Goal: Information Seeking & Learning: Learn about a topic

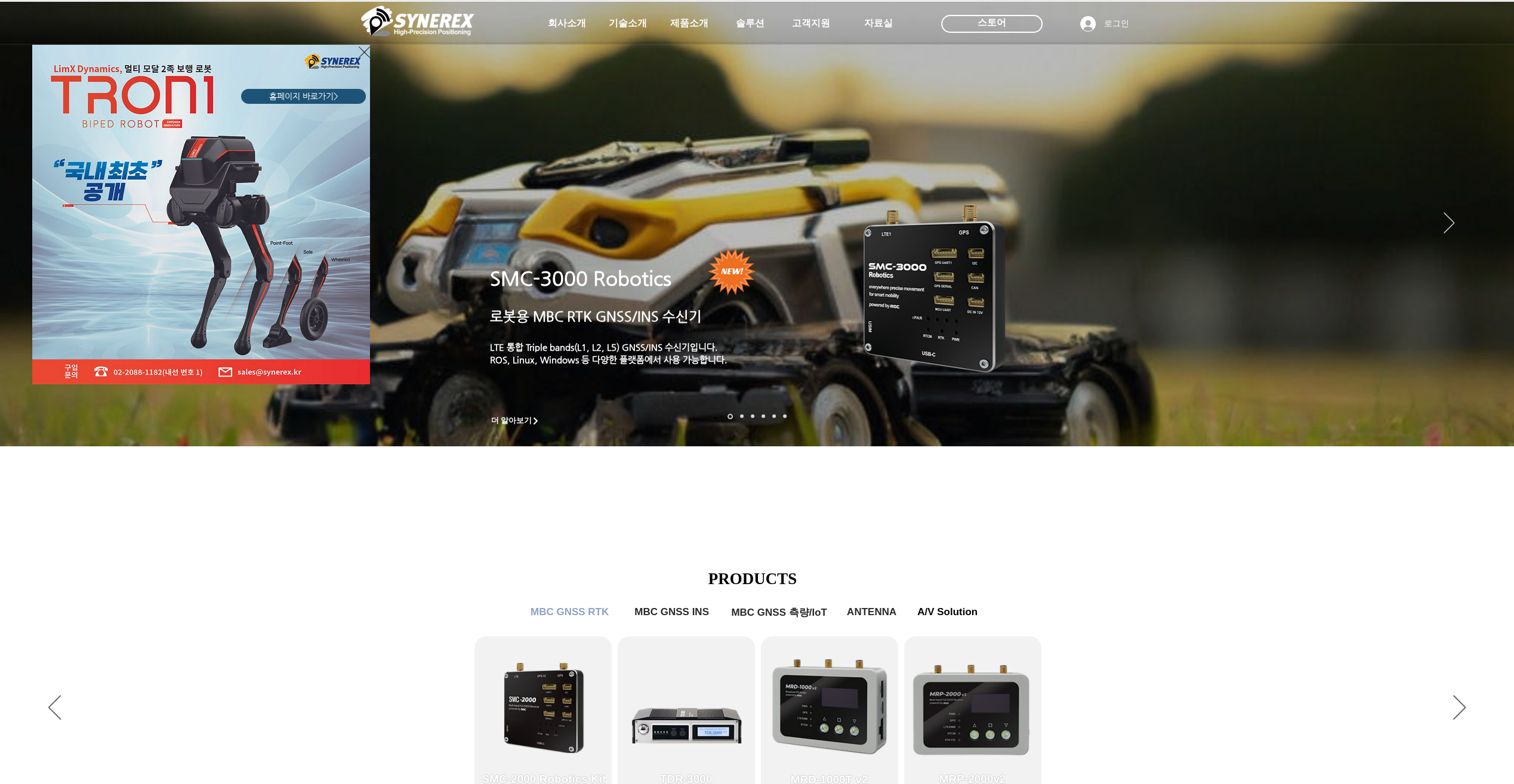
click at [678, 20] on div "LimX Dinamics" at bounding box center [757, 392] width 1514 height 784
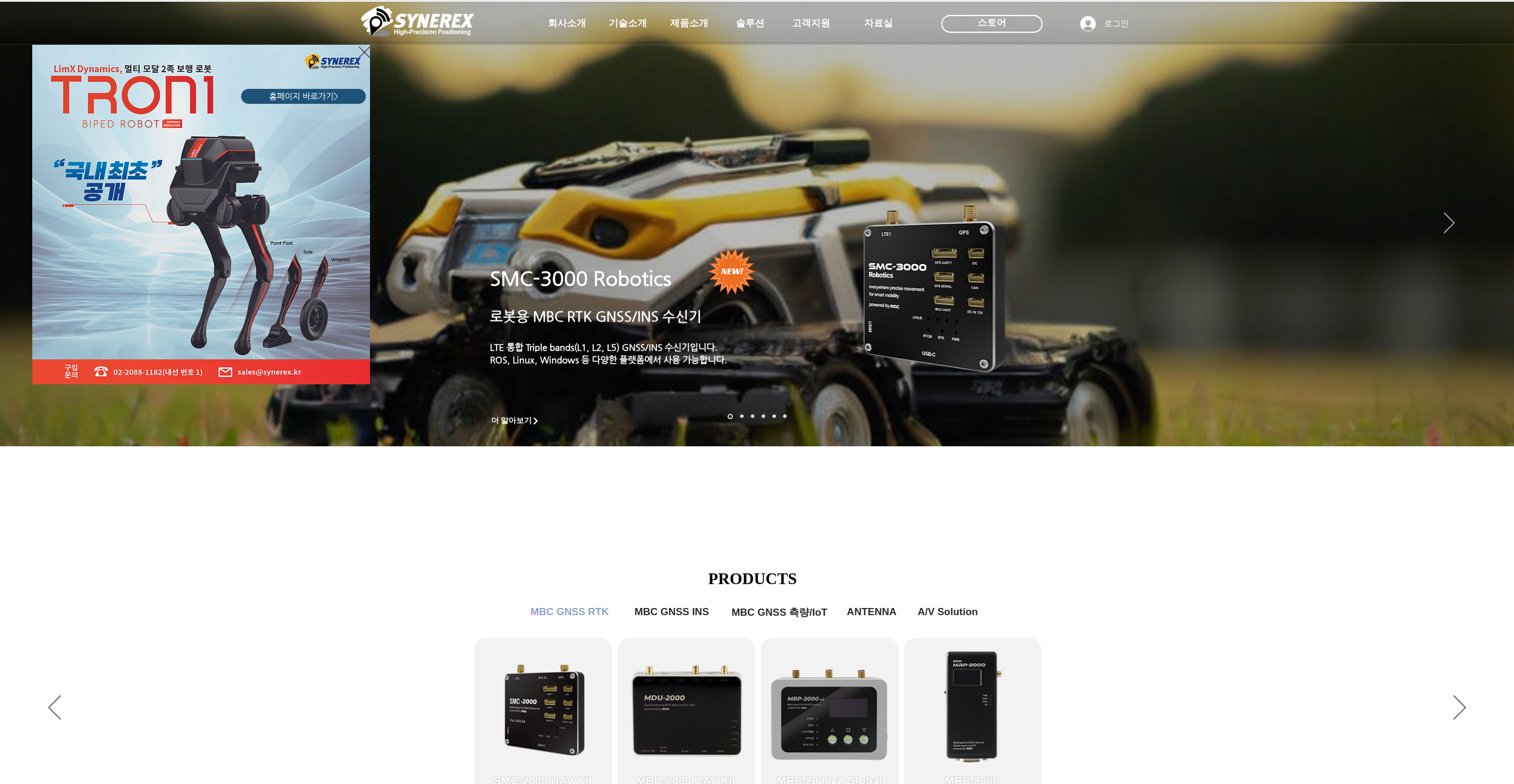
click at [364, 55] on icon "사이트로 돌아가기" at bounding box center [365, 53] width 12 height 15
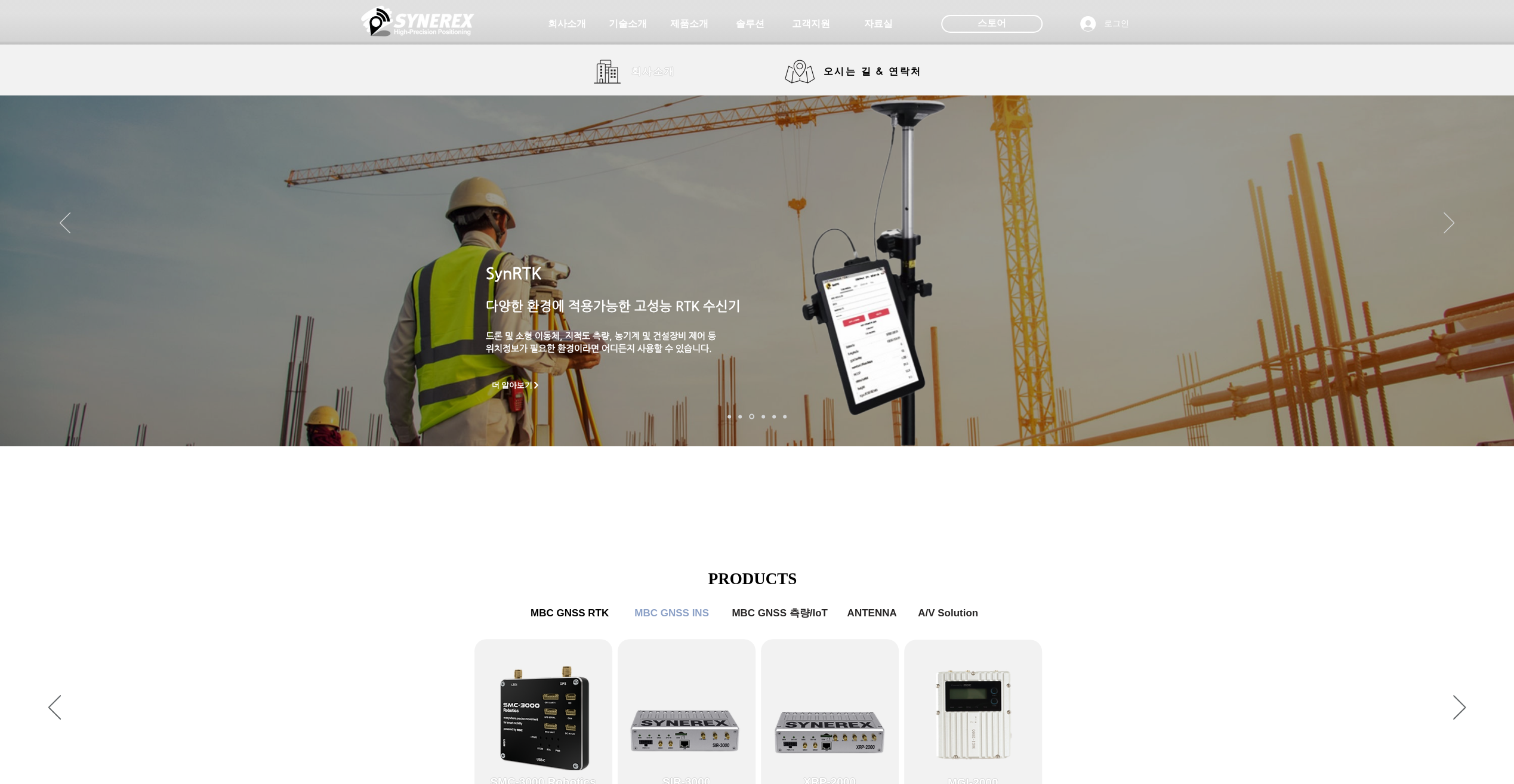
click at [618, 68] on link "회사소개" at bounding box center [638, 71] width 90 height 24
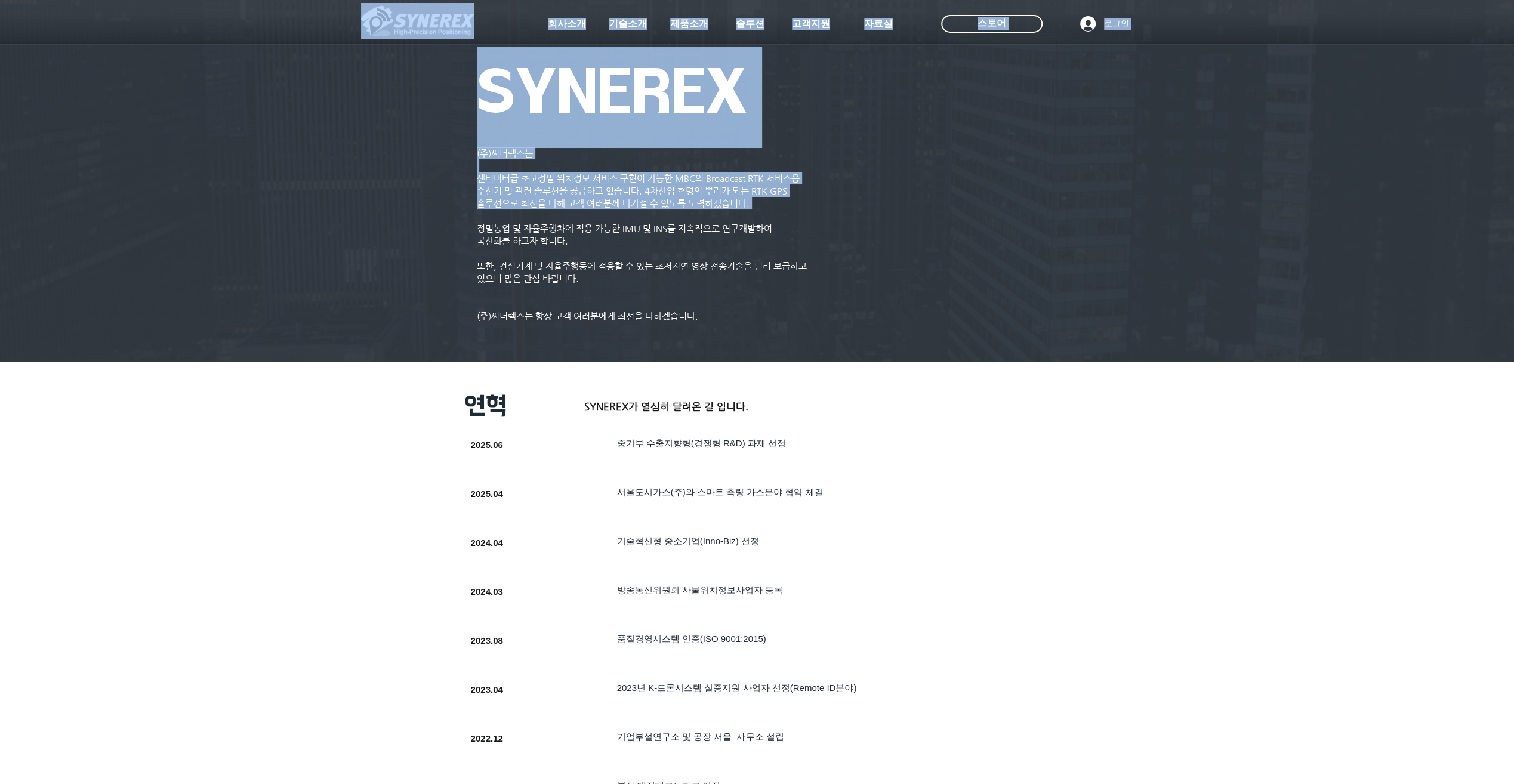
drag, startPoint x: 522, startPoint y: 176, endPoint x: 588, endPoint y: 222, distance: 80.4
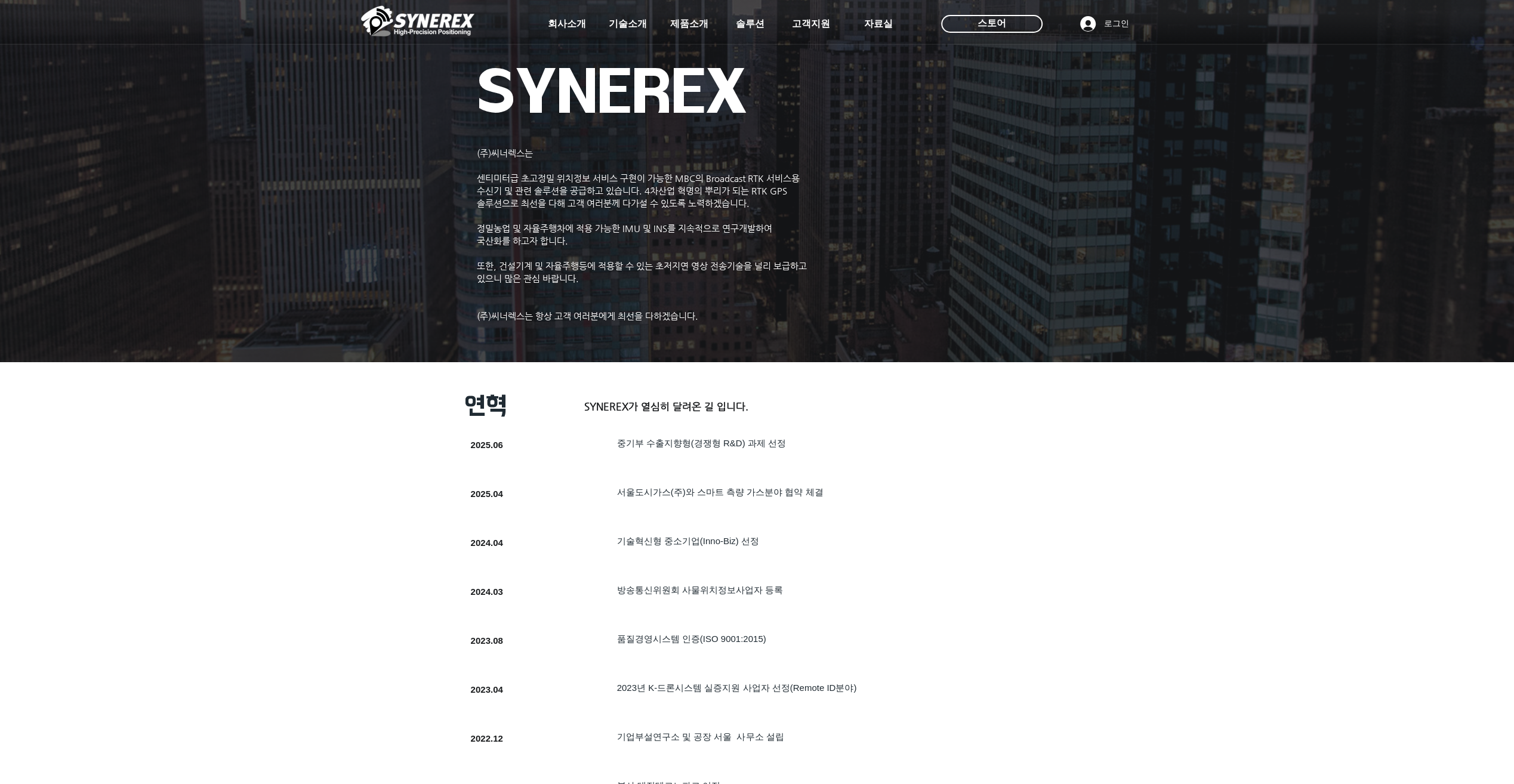
drag, startPoint x: 588, startPoint y: 222, endPoint x: 613, endPoint y: 269, distance: 53.2
click at [613, 269] on span "​또한, 건설기계 및 자율주행등에 적용할 수 있는 초저지연 영상 전송기술을 널리 보급하고 있으니 많은 관심 바랍니다." at bounding box center [641, 272] width 330 height 23
click at [814, 446] on h5 "​중기부 수출지향형(경쟁형 R&D) 과제 선정" at bounding box center [808, 443] width 381 height 12
click at [746, 26] on span "솔루션" at bounding box center [750, 24] width 32 height 13
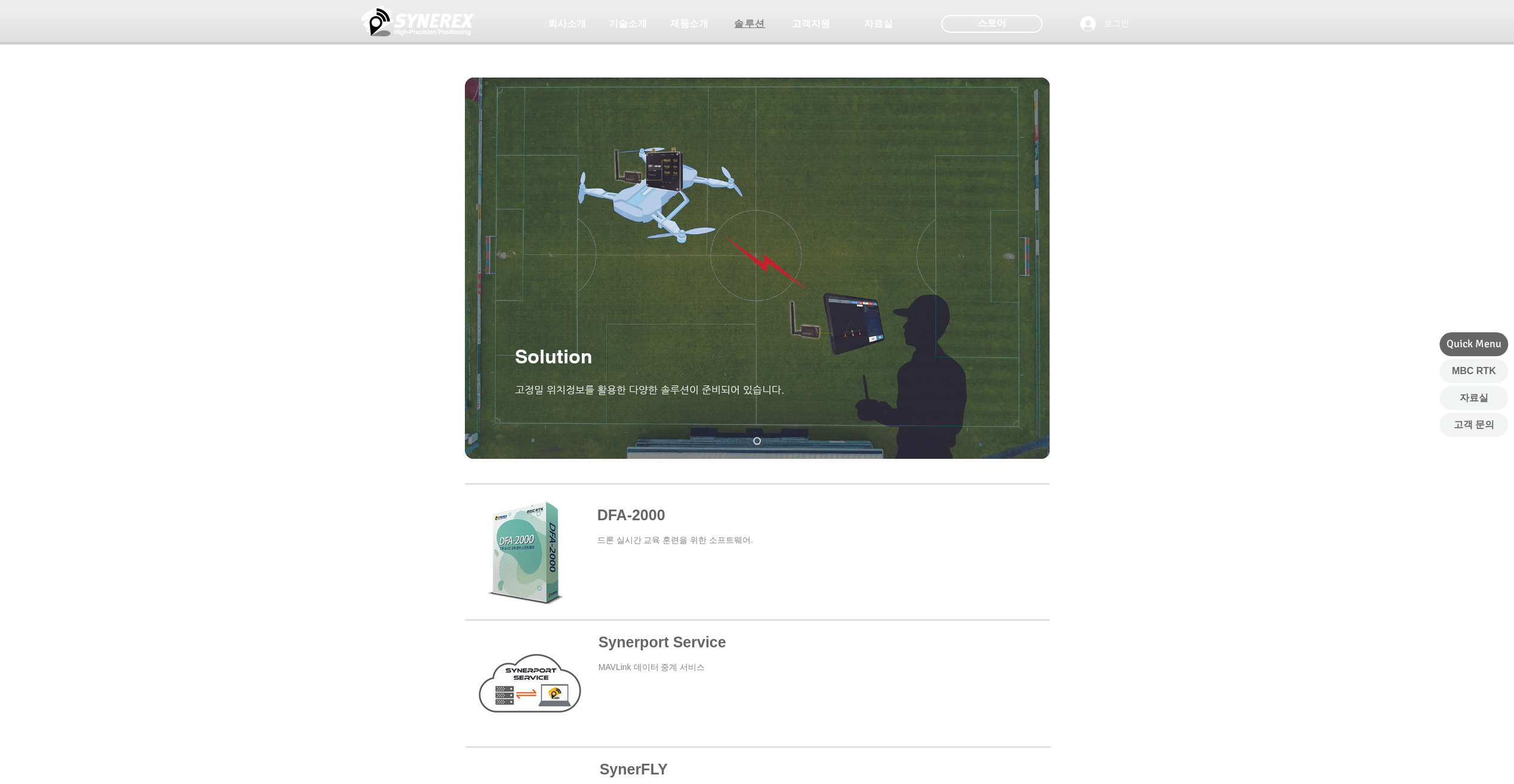
click at [757, 25] on span "솔루션" at bounding box center [750, 24] width 32 height 13
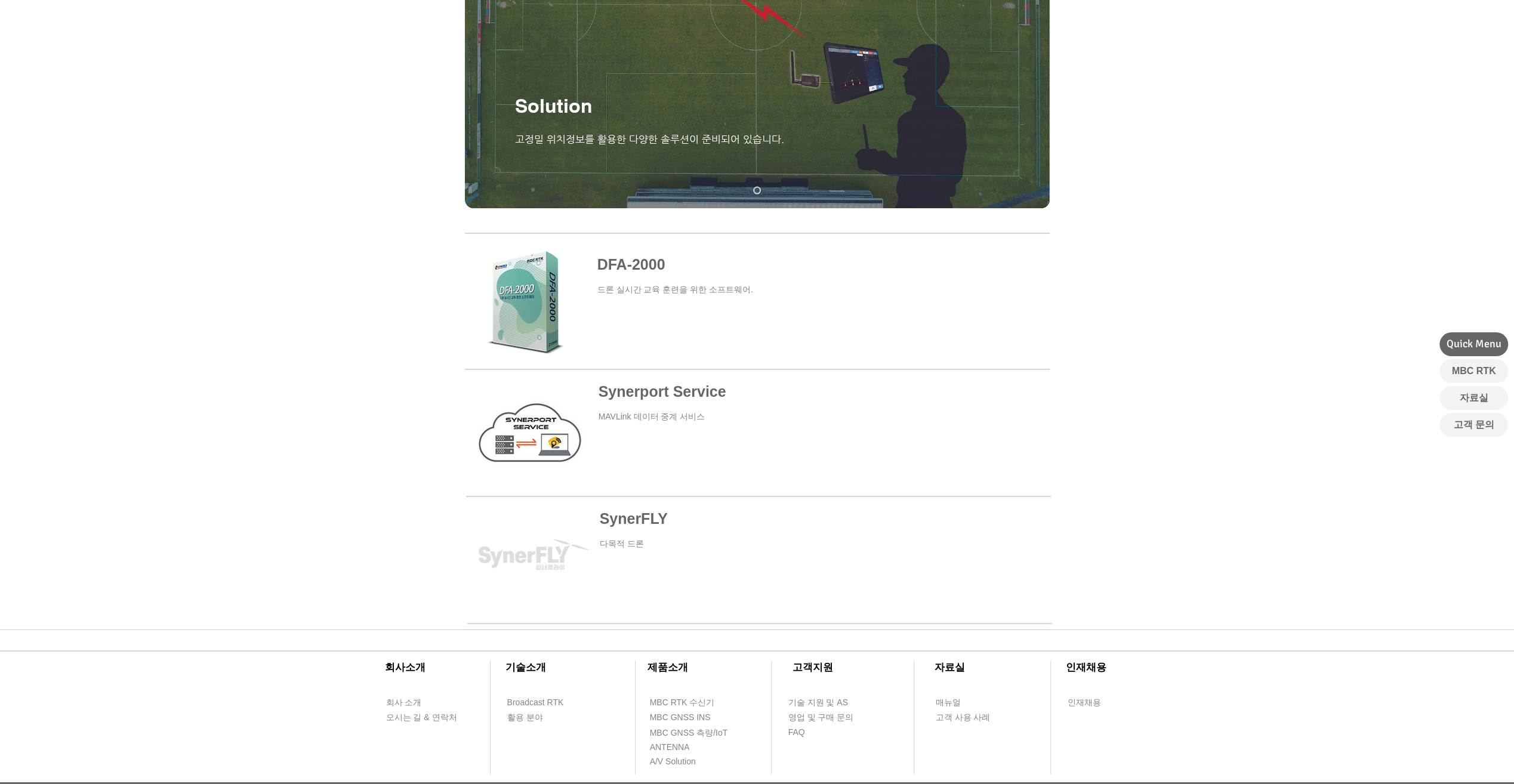
scroll to position [410, 0]
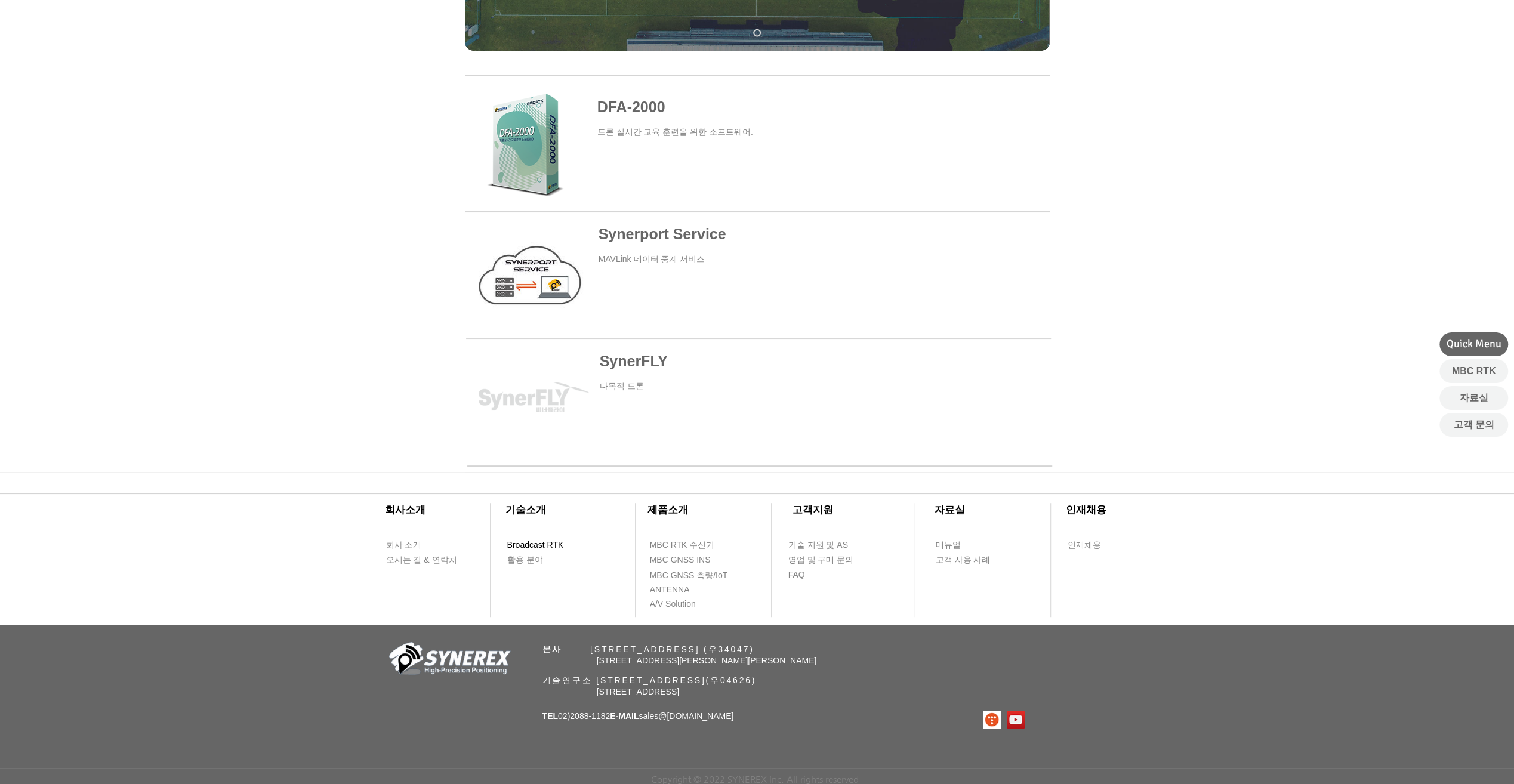
click at [545, 543] on span "Broadcast RTK" at bounding box center [535, 545] width 57 height 12
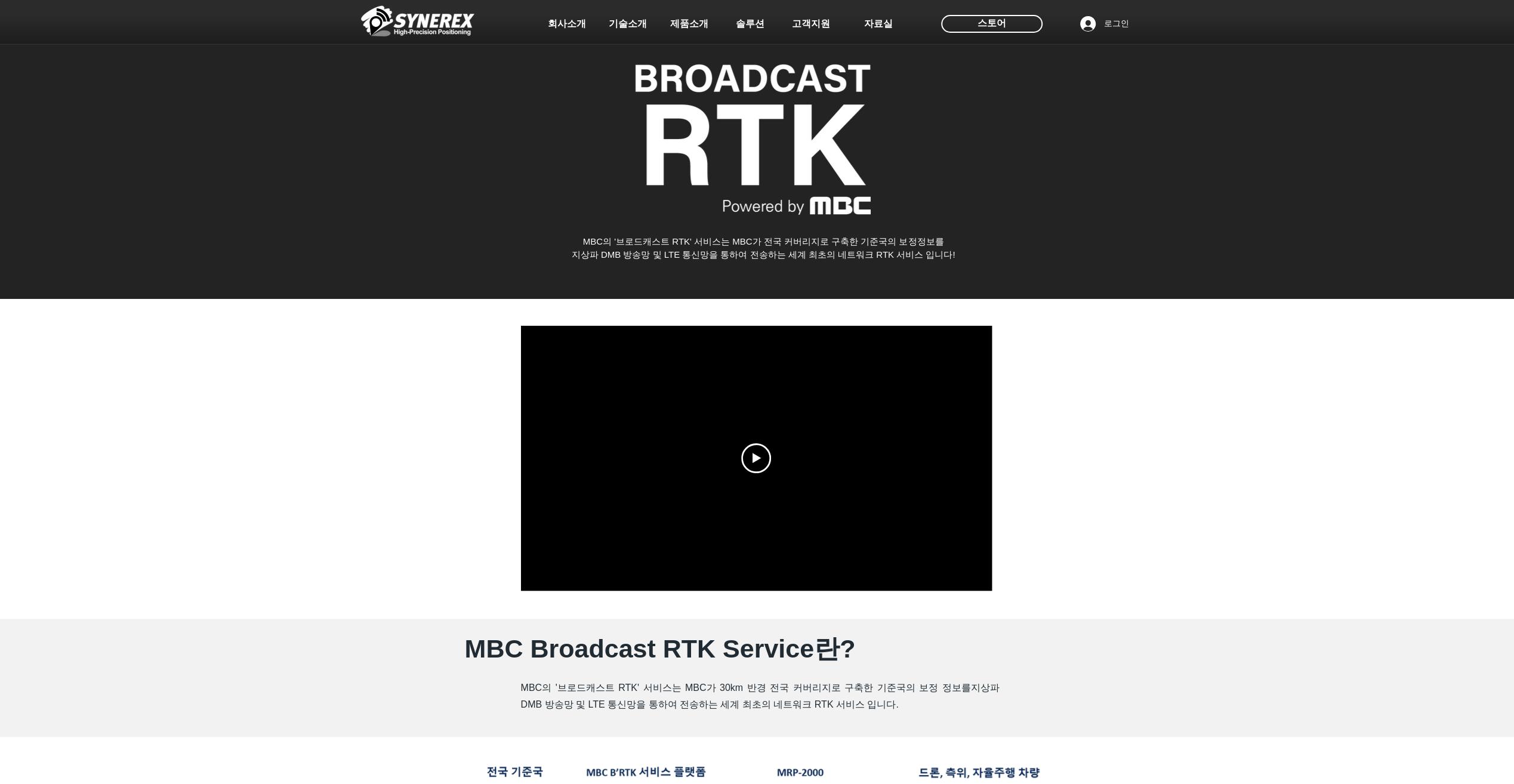
click at [1053, 520] on div at bounding box center [757, 459] width 1514 height 319
click at [1008, 534] on div at bounding box center [757, 459] width 1514 height 319
